Goal: Navigation & Orientation: Find specific page/section

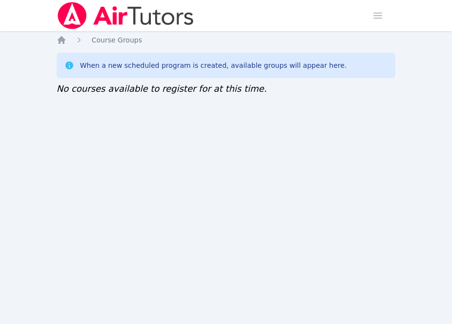
click at [125, 163] on div "Home Sessions Study Groups Students Messages Open user menu Lisa Batuski Open m…" at bounding box center [226, 162] width 452 height 324
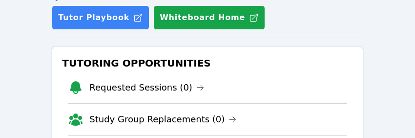
scroll to position [106, 0]
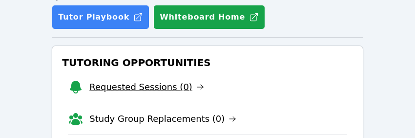
click at [144, 83] on link "Requested Sessions (0)" at bounding box center [146, 87] width 115 height 14
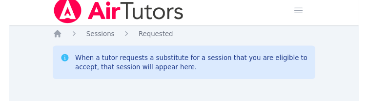
scroll to position [1, 0]
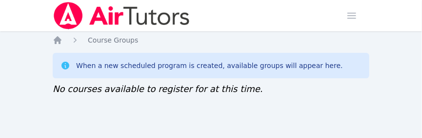
drag, startPoint x: 77, startPoint y: 93, endPoint x: 79, endPoint y: 110, distance: 17.2
click at [79, 110] on div "Home Course Groups When a new scheduled program is created, available groups wi…" at bounding box center [211, 75] width 317 height 80
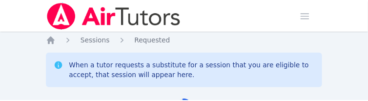
scroll to position [1, 0]
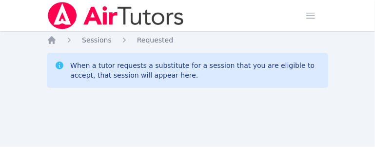
click at [328, 61] on div "Home Sessions Study Groups Students Messages Open user menu Lisa Batuski Open m…" at bounding box center [187, 73] width 375 height 147
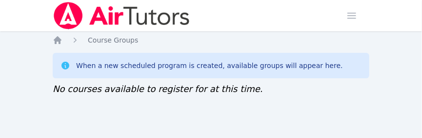
click at [216, 136] on div "Home Sessions Study Groups Students Messages Open user menu Lisa Batuski Open m…" at bounding box center [211, 69] width 422 height 138
